Goal: Complete application form

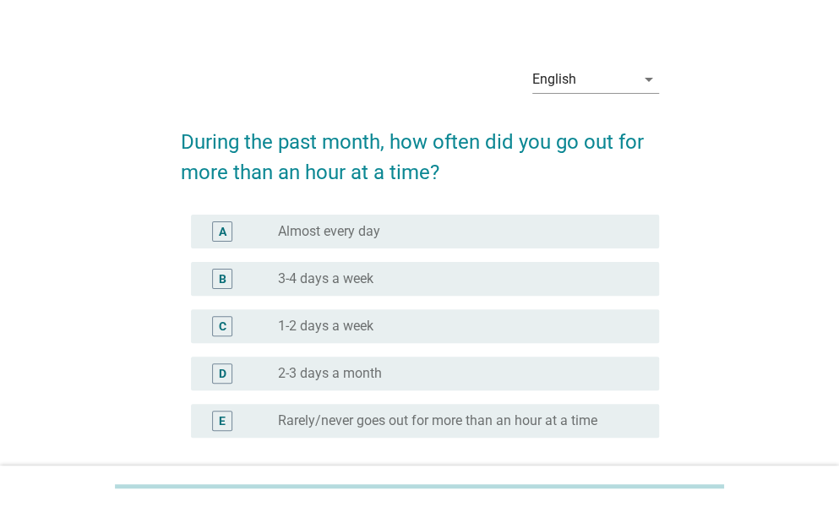
scroll to position [25, 0]
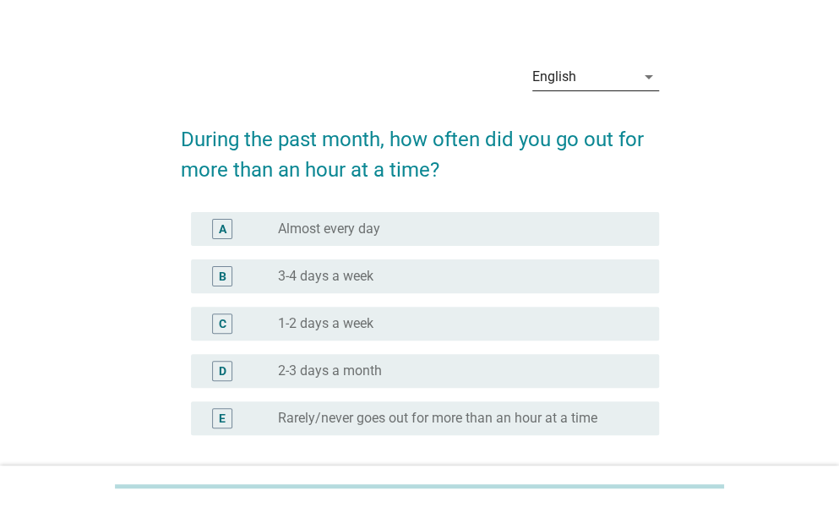
click at [635, 68] on div "arrow_drop_down" at bounding box center [647, 77] width 24 height 20
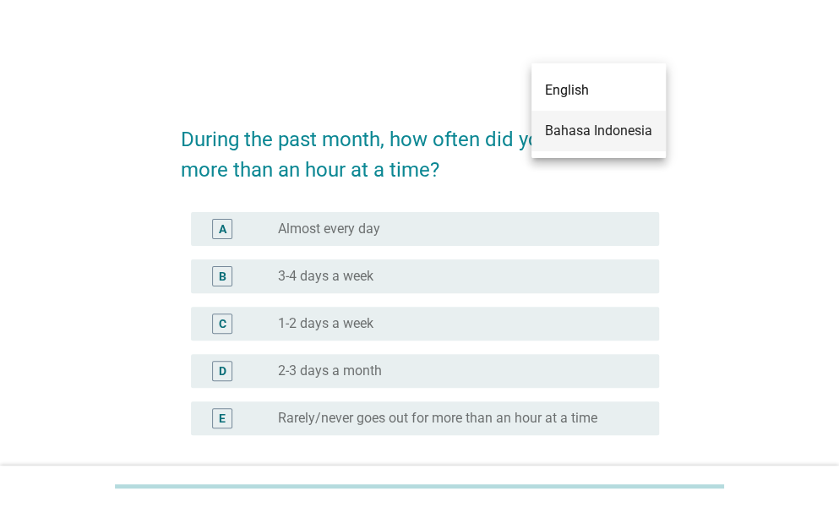
click at [594, 139] on div "Bahasa Indonesia" at bounding box center [598, 131] width 107 height 20
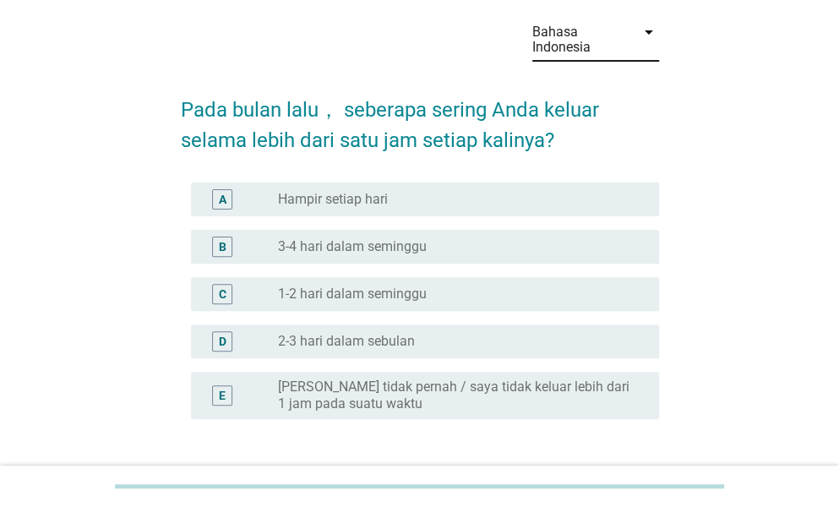
scroll to position [73, 0]
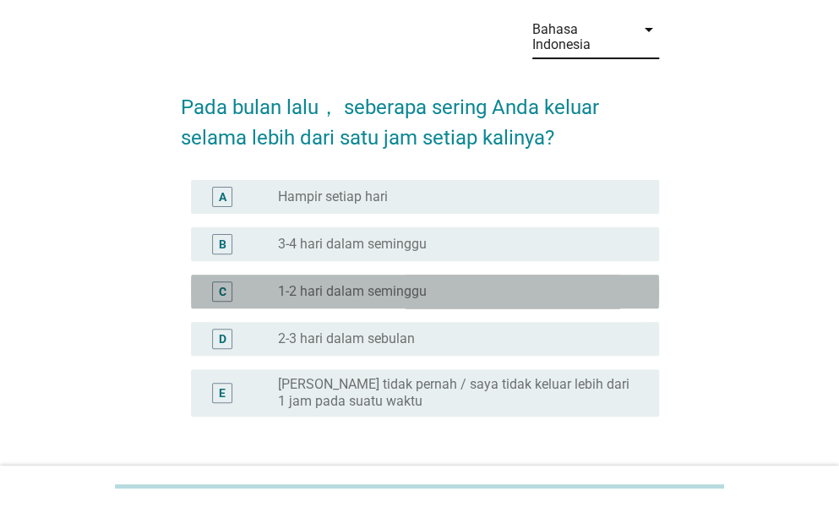
click at [534, 300] on div "radio_button_unchecked 1-2 hari dalam seminggu" at bounding box center [461, 291] width 367 height 20
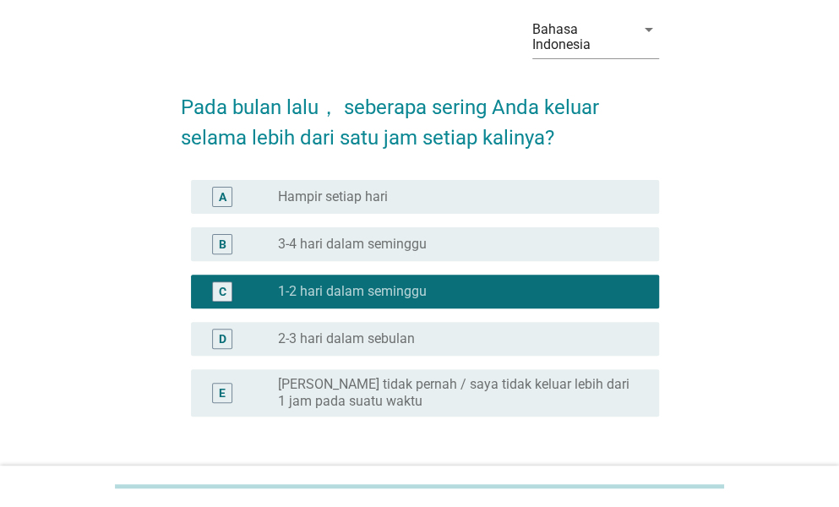
scroll to position [199, 0]
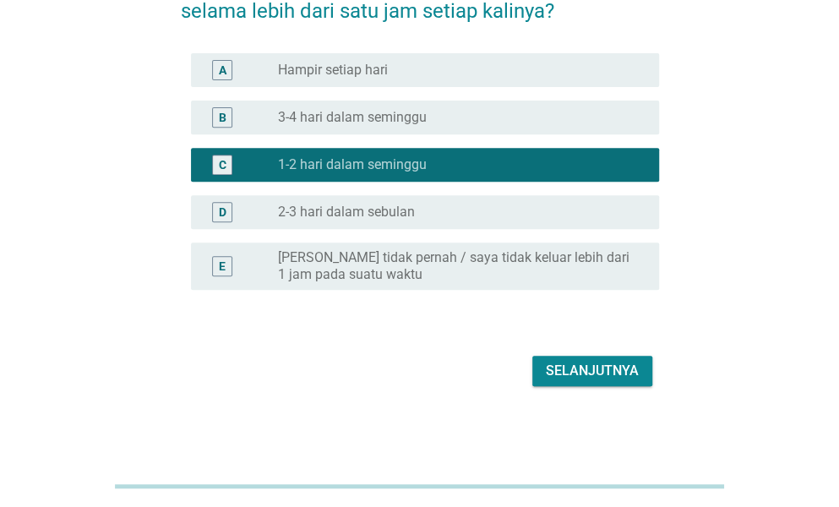
click at [627, 362] on div "Selanjutnya" at bounding box center [592, 371] width 93 height 20
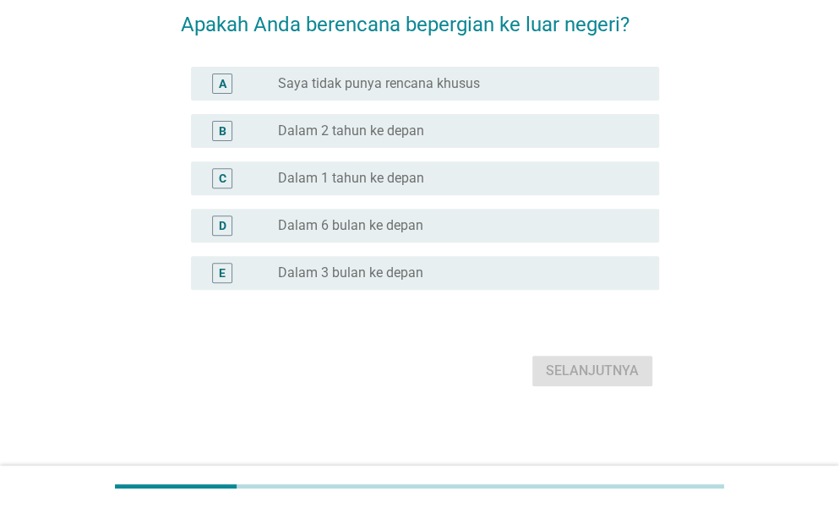
scroll to position [0, 0]
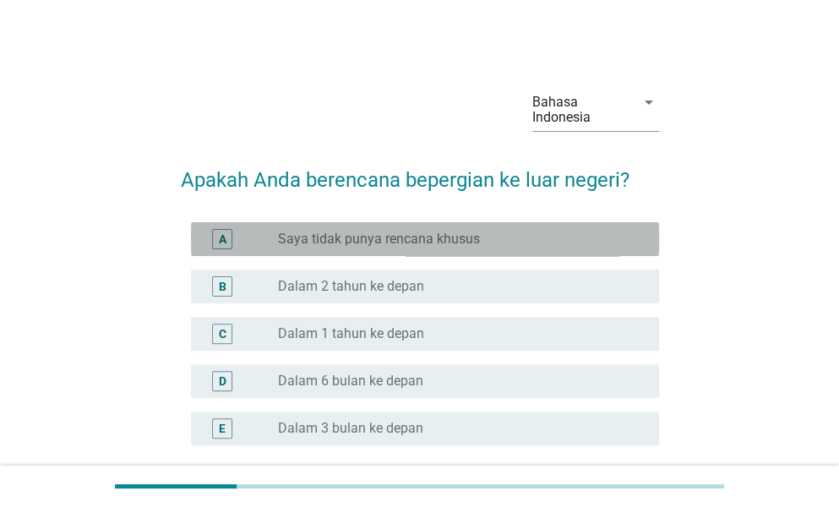
click at [438, 234] on label "Saya tidak punya rencana khusus" at bounding box center [379, 239] width 202 height 17
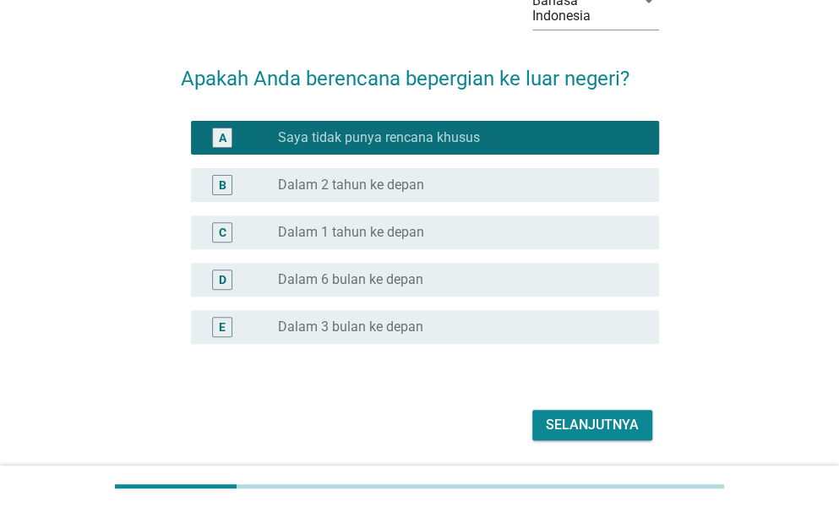
scroll to position [144, 0]
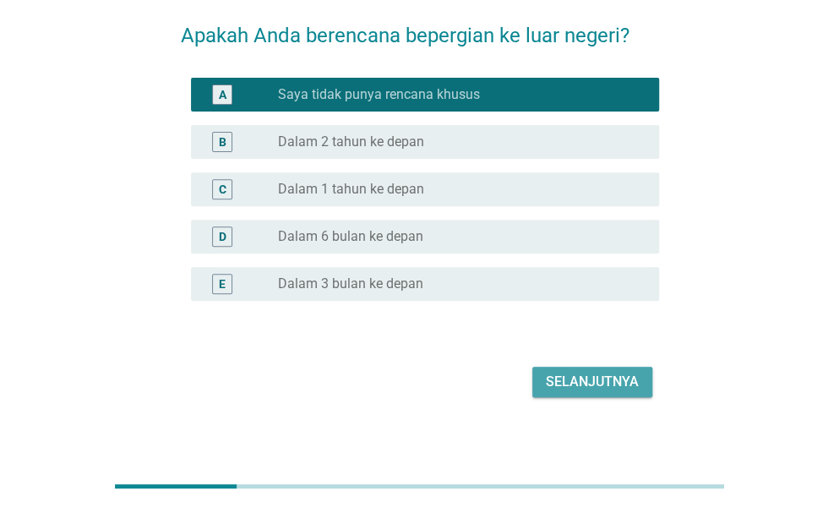
click at [598, 380] on div "Selanjutnya" at bounding box center [592, 382] width 93 height 20
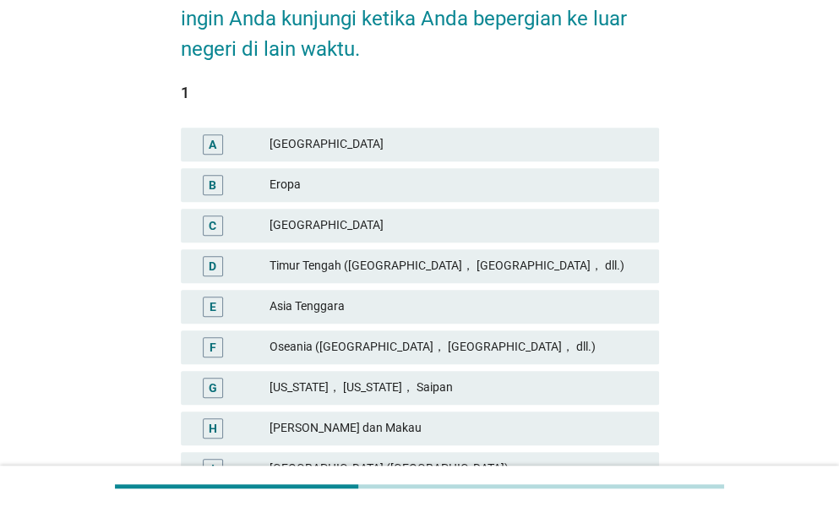
scroll to position [195, 0]
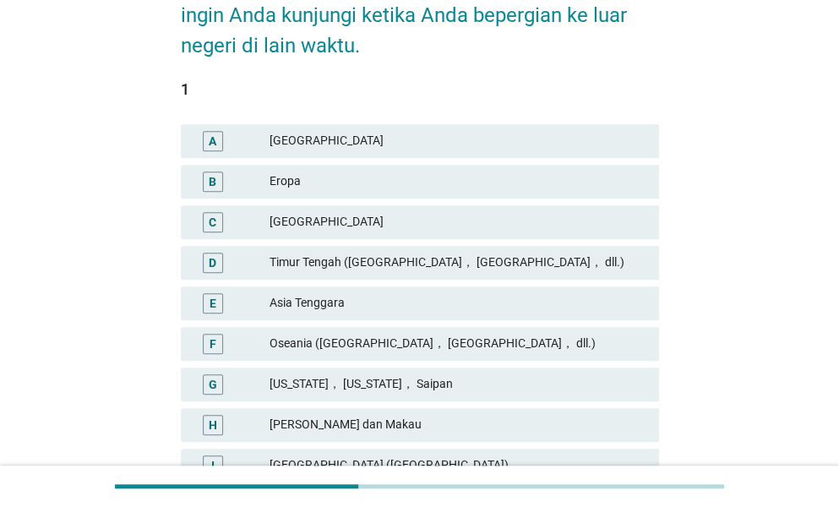
click at [402, 171] on div "Eropa" at bounding box center [457, 181] width 376 height 20
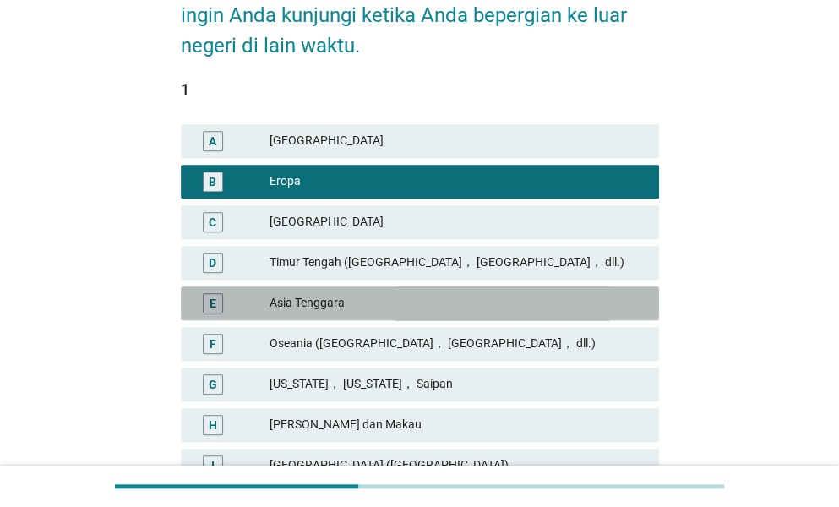
click at [595, 310] on div "Asia Tenggara" at bounding box center [457, 303] width 376 height 20
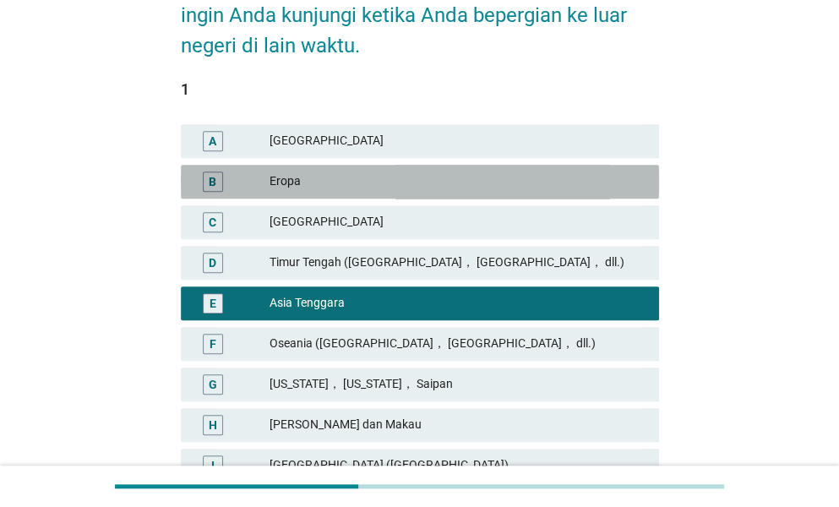
click at [493, 173] on div "Eropa" at bounding box center [457, 181] width 376 height 20
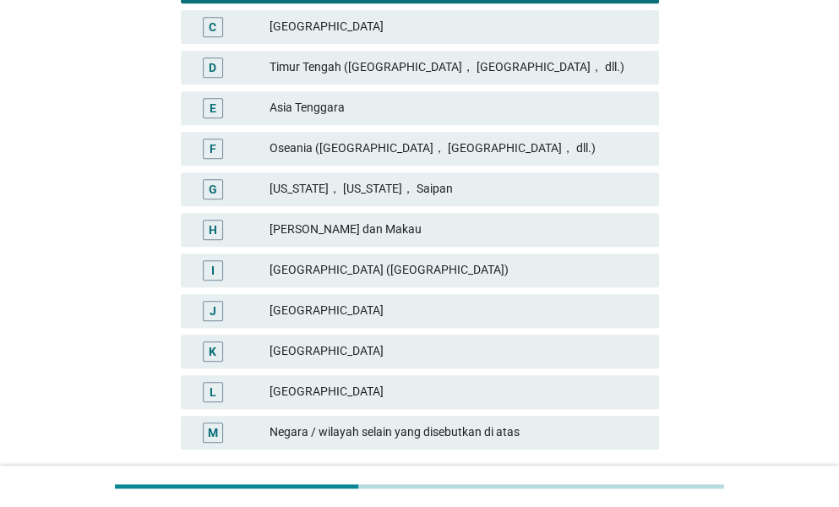
scroll to position [426, 0]
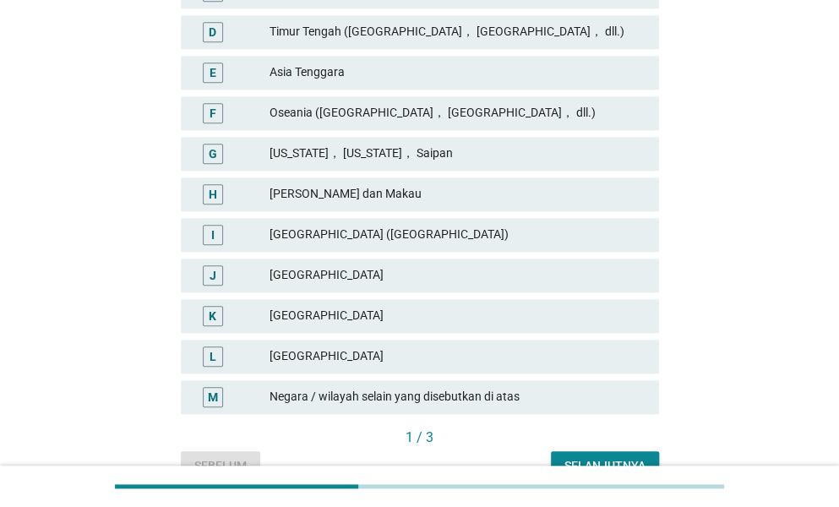
click at [456, 350] on div "[GEOGRAPHIC_DATA]" at bounding box center [457, 356] width 376 height 20
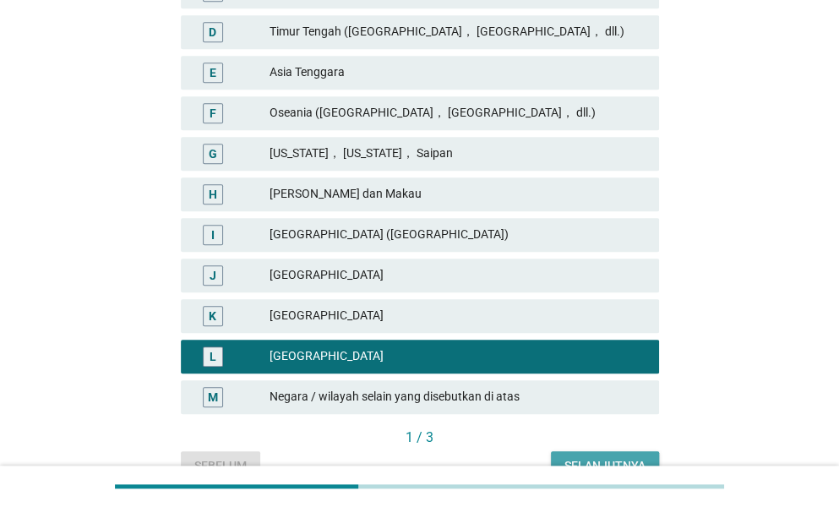
click at [640, 453] on button "Selanjutnya" at bounding box center [605, 466] width 108 height 30
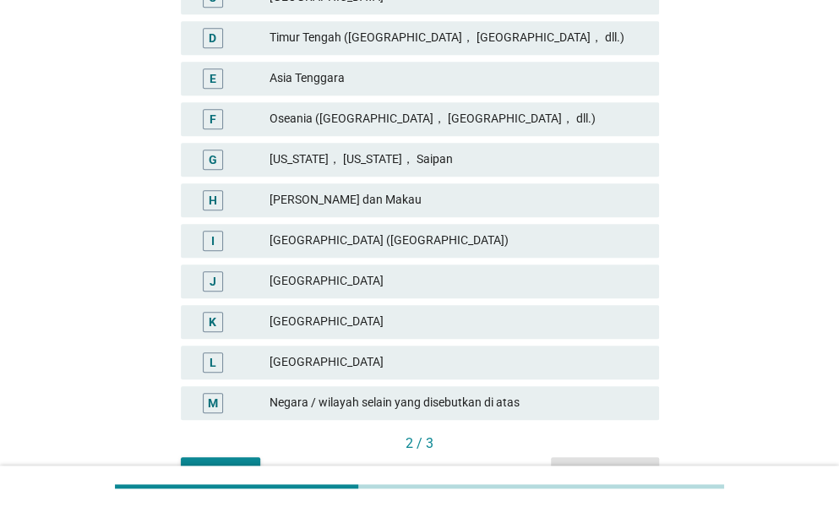
scroll to position [421, 0]
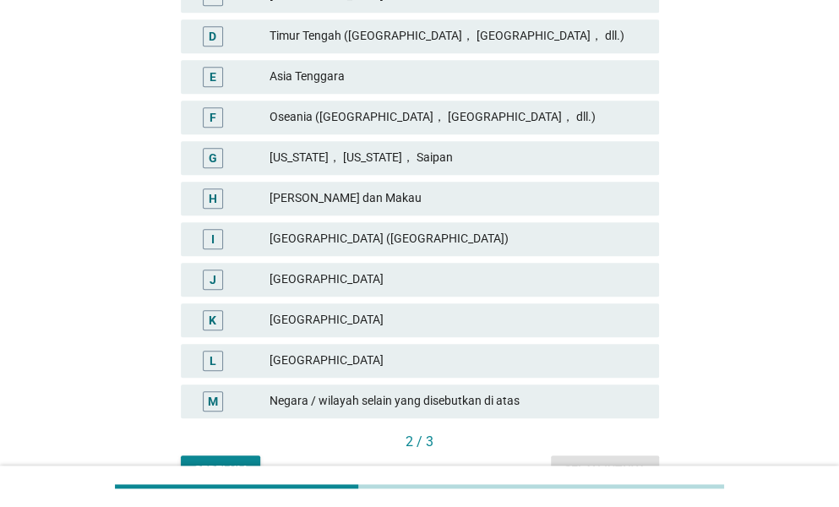
click at [491, 327] on div "[GEOGRAPHIC_DATA]" at bounding box center [457, 320] width 376 height 20
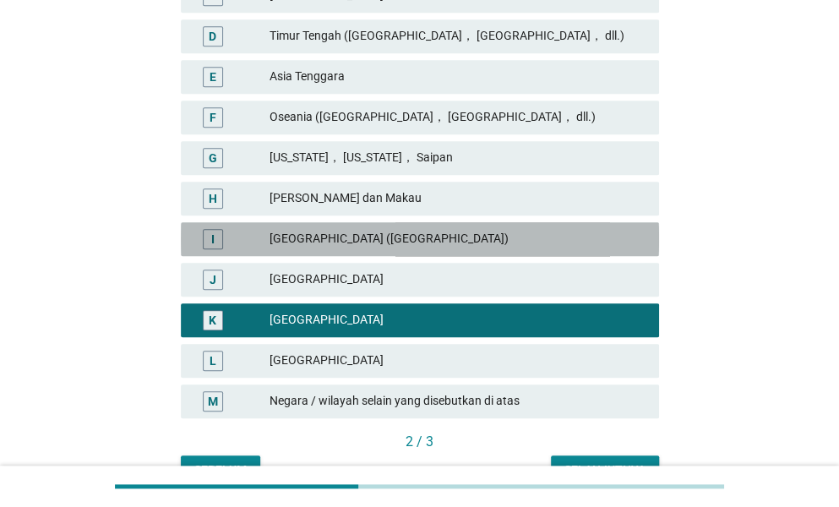
click at [546, 239] on div "[GEOGRAPHIC_DATA] ([GEOGRAPHIC_DATA])" at bounding box center [457, 239] width 376 height 20
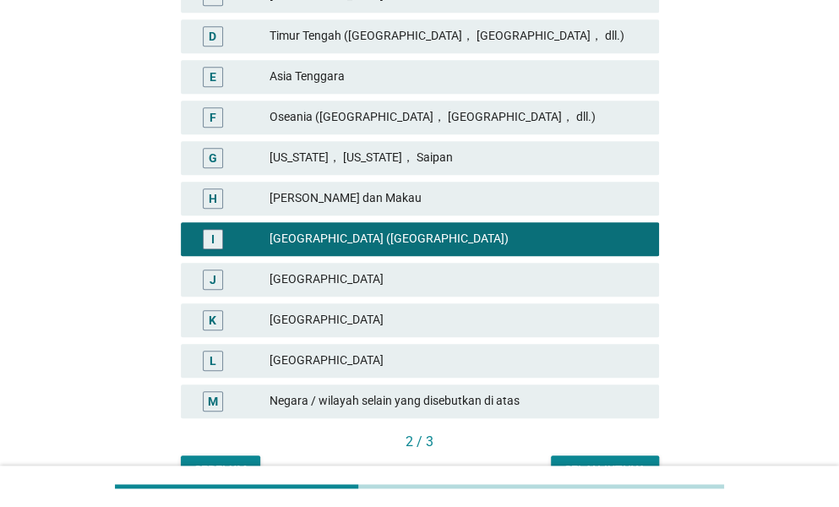
click at [579, 458] on button "Selanjutnya" at bounding box center [605, 470] width 108 height 30
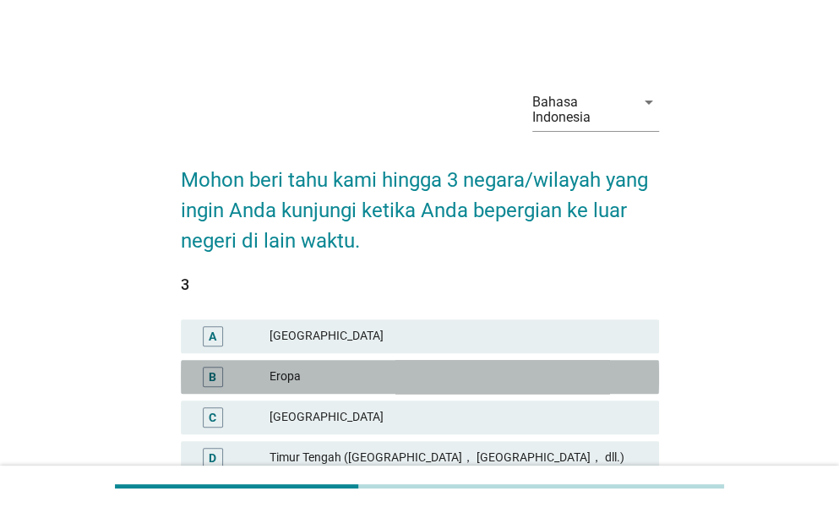
click at [564, 368] on div "Eropa" at bounding box center [457, 377] width 376 height 20
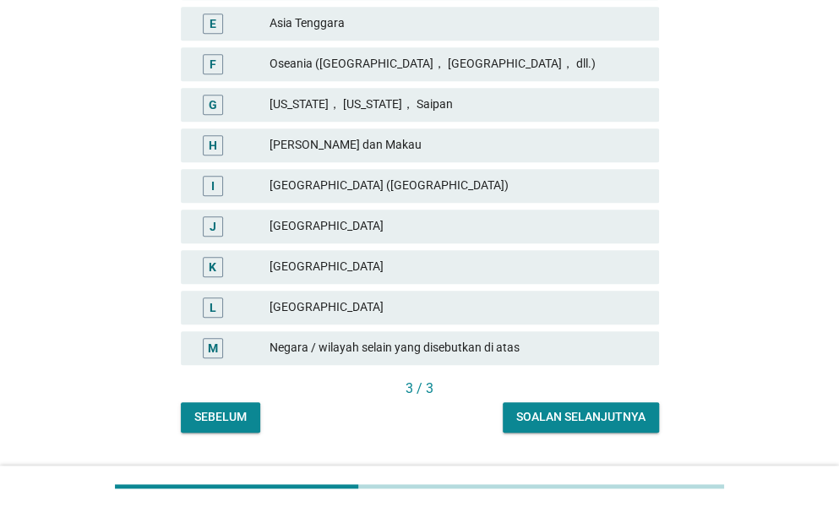
scroll to position [478, 0]
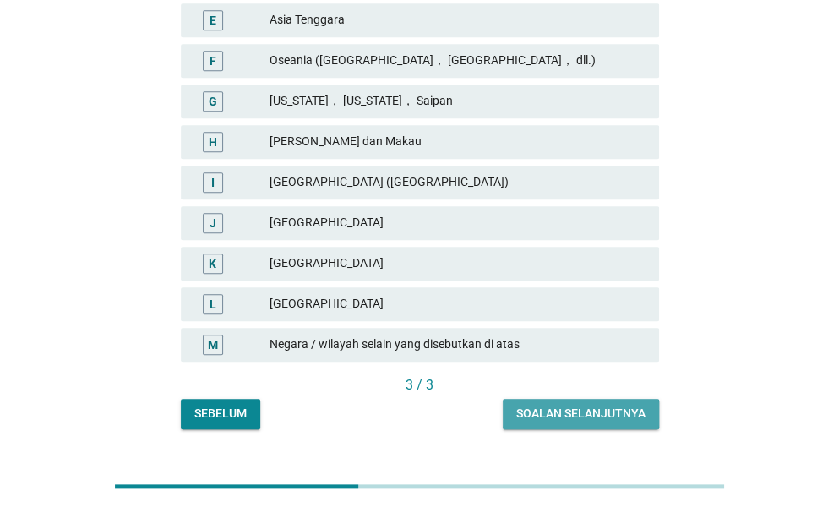
click at [605, 415] on div "Soalan selanjutnya" at bounding box center [580, 414] width 129 height 18
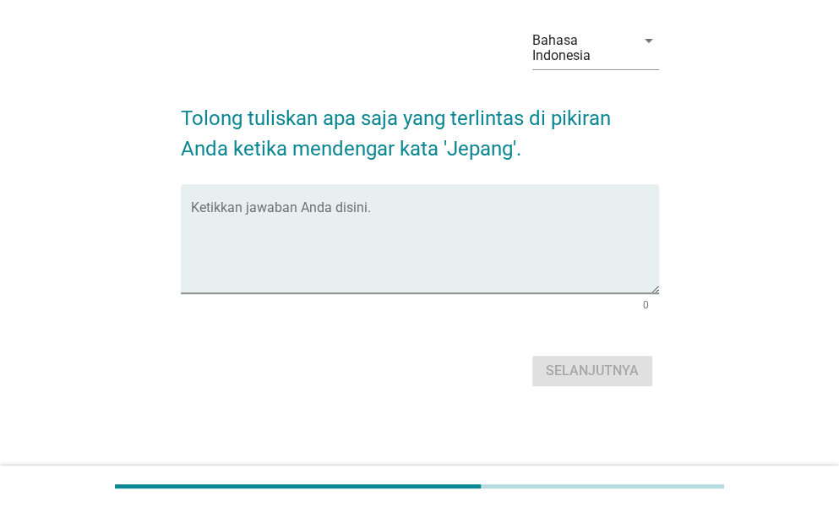
scroll to position [0, 0]
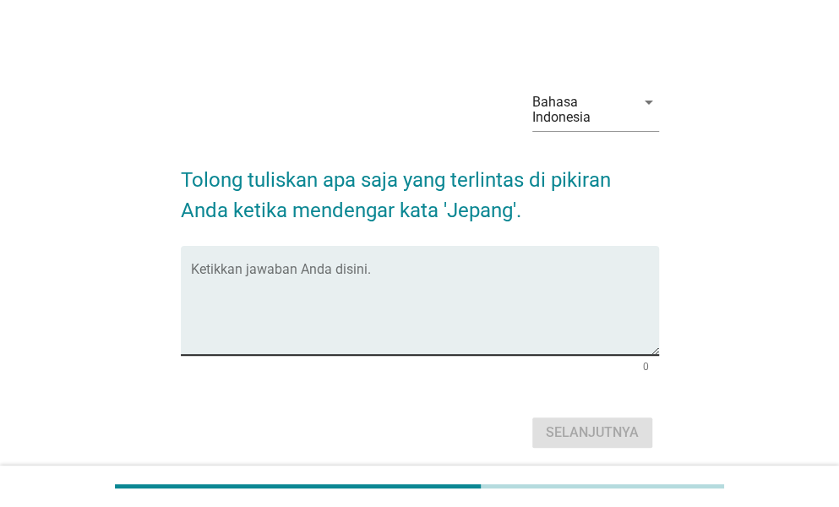
click at [378, 286] on textarea "Ketikkan jawaban Anda disini." at bounding box center [425, 310] width 468 height 89
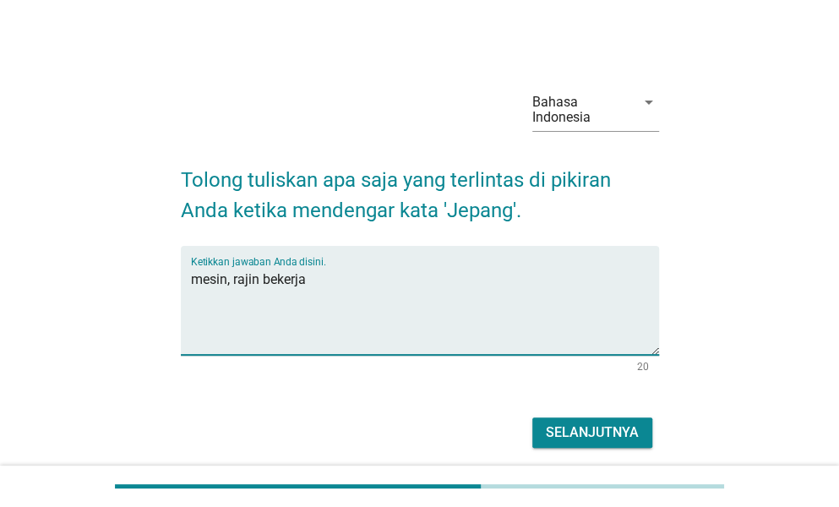
type textarea "mesin, rajin bekerja"
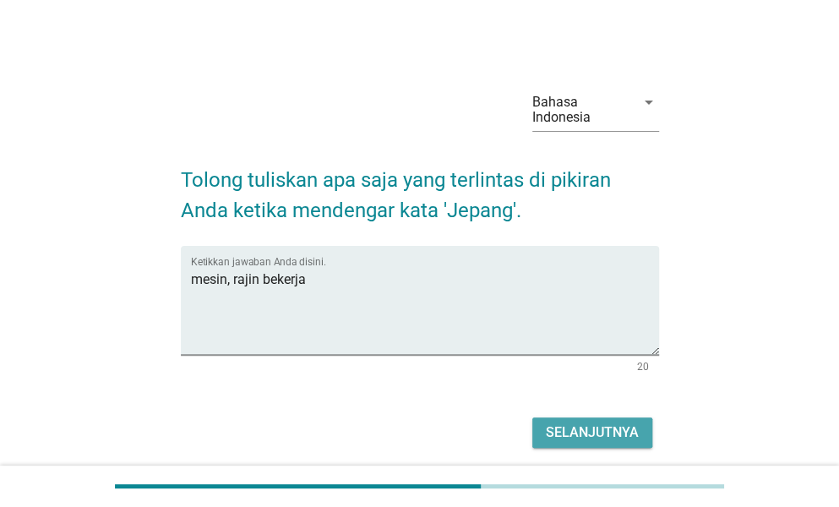
click at [569, 442] on div "Selanjutnya" at bounding box center [592, 432] width 93 height 20
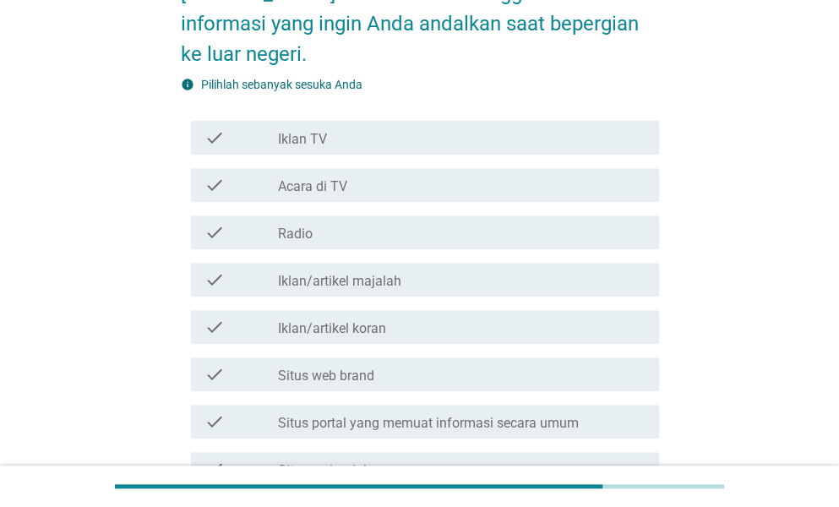
scroll to position [292, 0]
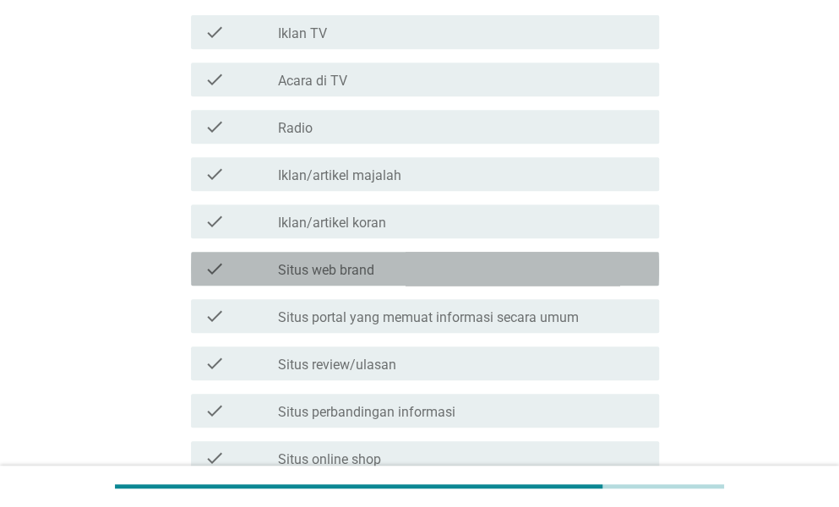
click at [559, 267] on div "check_box_outline_blank Situs web brand" at bounding box center [461, 268] width 367 height 20
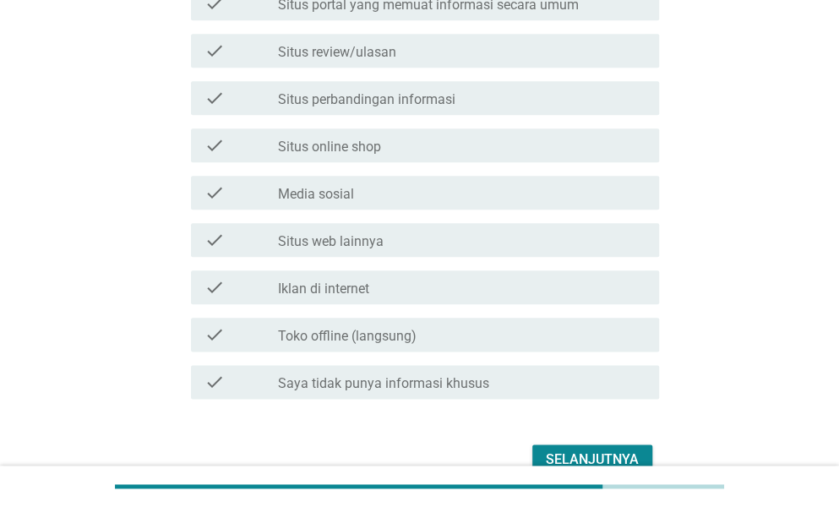
scroll to position [605, 0]
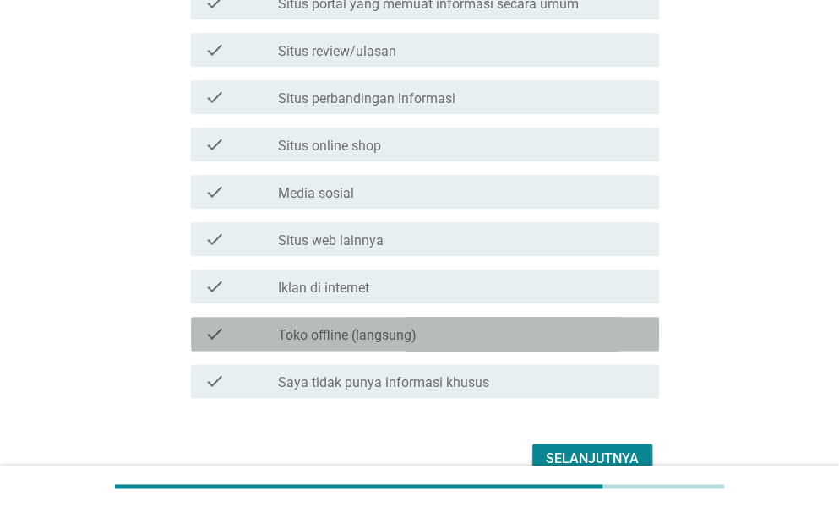
click at [537, 337] on div "check_box_outline_blank Toko offline (langsung)" at bounding box center [461, 333] width 367 height 20
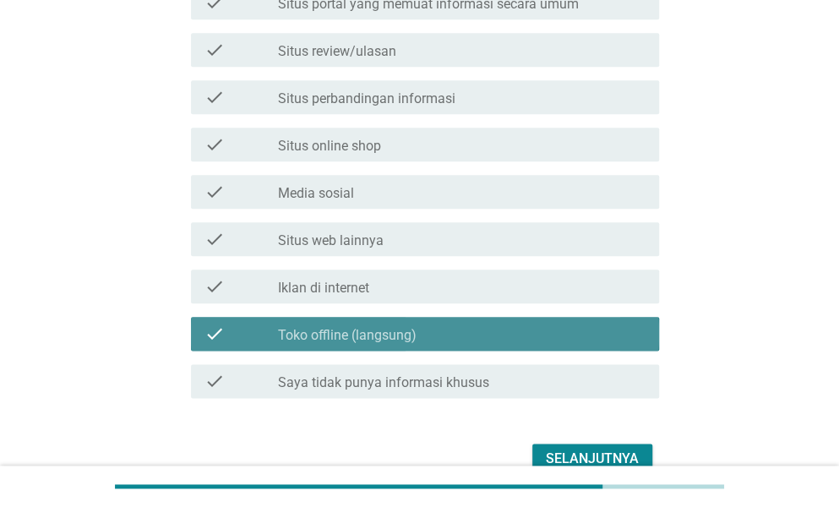
click at [537, 337] on div "check_box_outline_blank Toko offline (langsung)" at bounding box center [461, 333] width 367 height 20
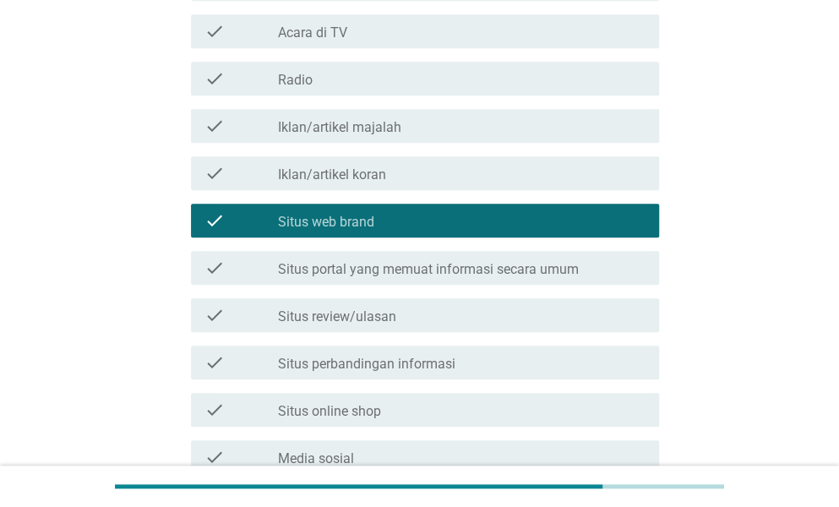
scroll to position [341, 0]
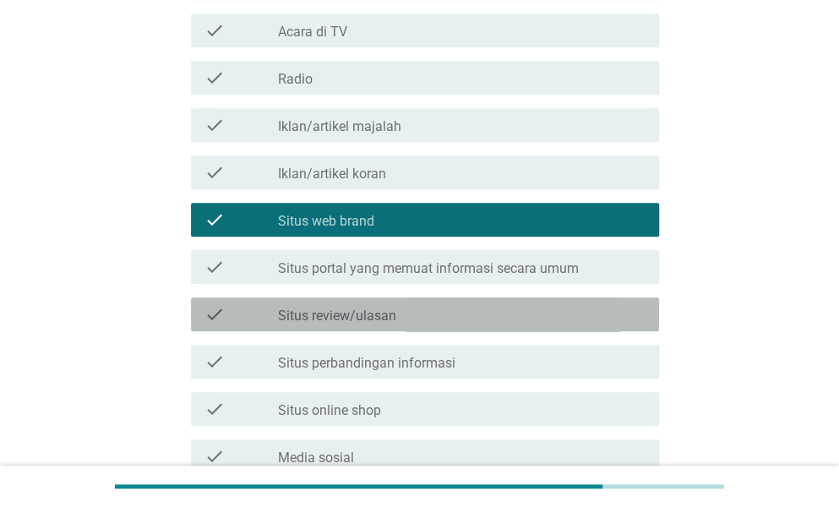
click at [432, 302] on div "check check_box_outline_blank Situs review/ulasan" at bounding box center [425, 314] width 468 height 34
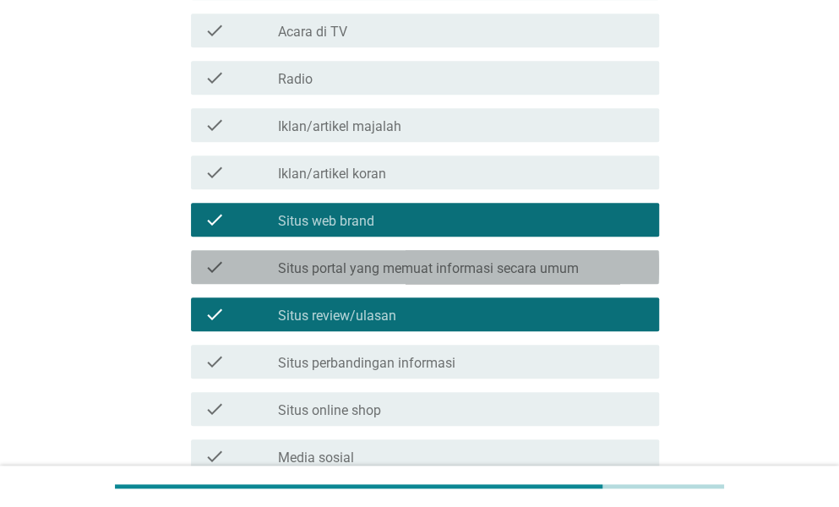
click at [500, 264] on label "Situs portal yang memuat informasi secara umum" at bounding box center [428, 268] width 301 height 17
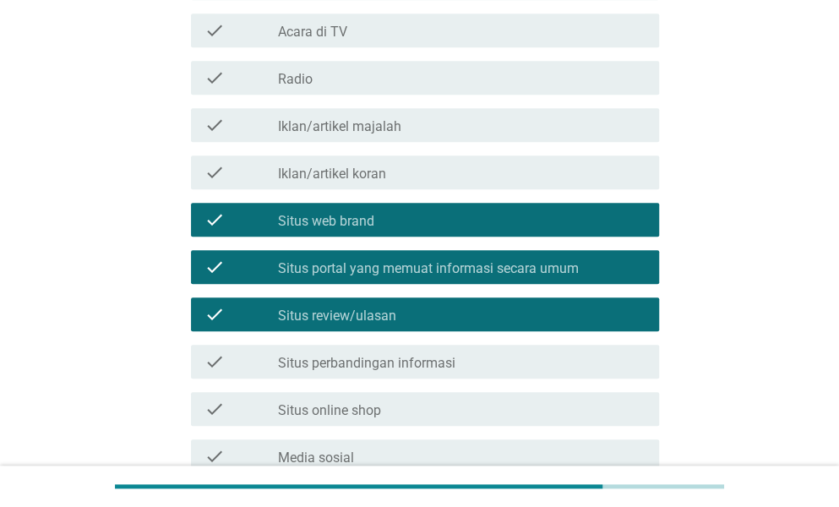
scroll to position [693, 0]
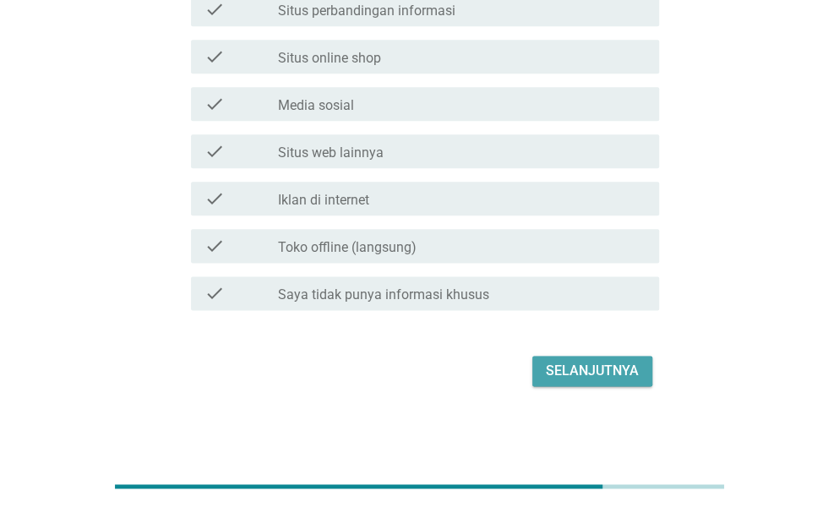
click at [554, 364] on div "Selanjutnya" at bounding box center [592, 371] width 93 height 20
